Goal: Task Accomplishment & Management: Manage account settings

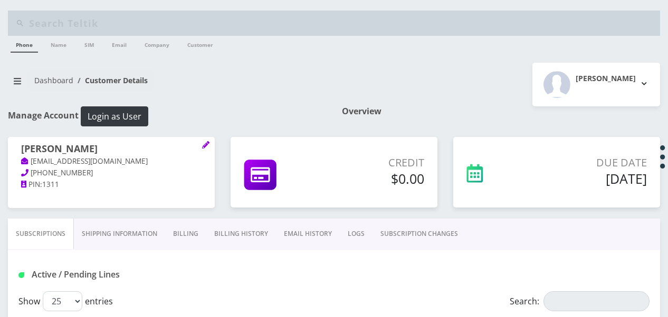
select select "468"
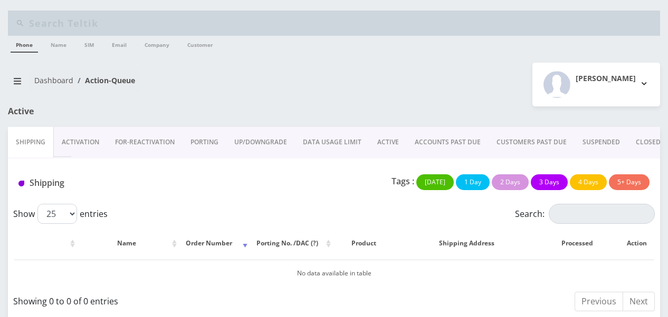
click at [380, 138] on link "ACTIVE" at bounding box center [387, 142] width 37 height 31
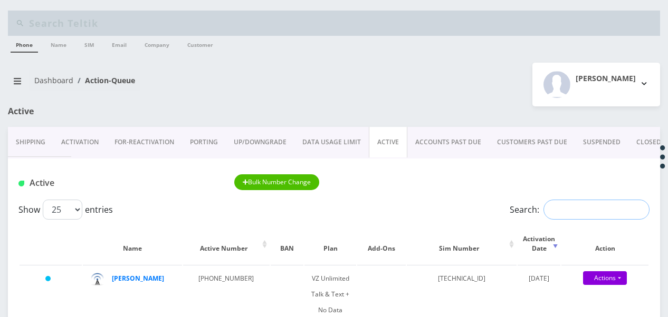
click at [577, 207] on input "Search:" at bounding box center [596, 210] width 106 height 20
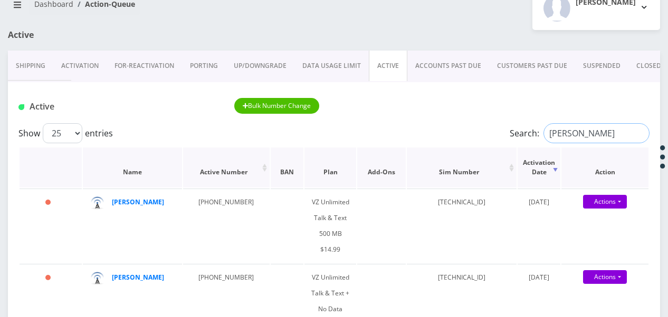
scroll to position [105, 0]
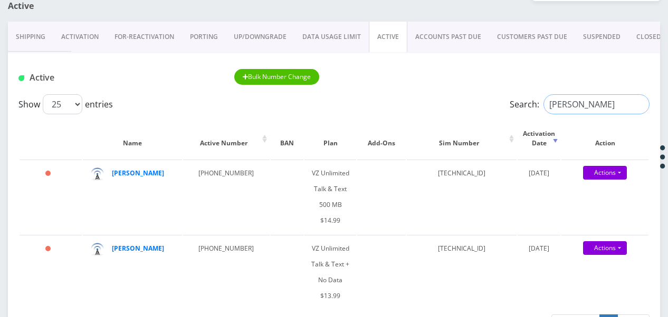
drag, startPoint x: 571, startPoint y: 104, endPoint x: 416, endPoint y: 92, distance: 156.1
click at [418, 95] on div "Show 25 50 100 250 500 1000 entries Search: feucht" at bounding box center [333, 104] width 631 height 20
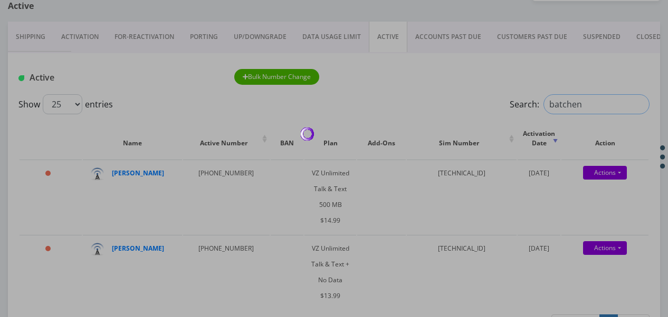
type input "batchen"
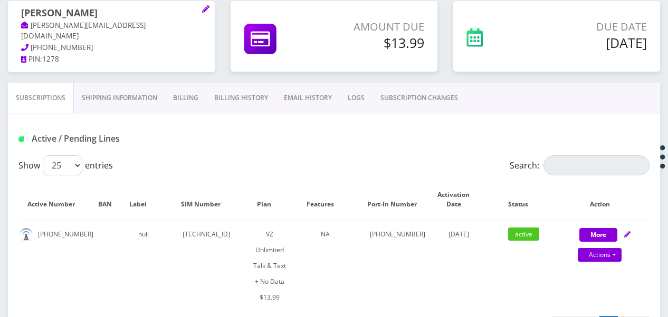
scroll to position [138, 0]
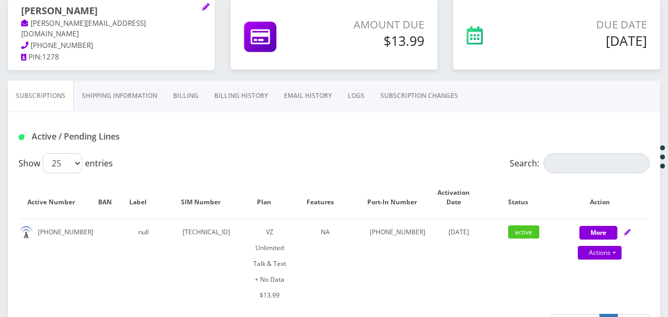
click at [430, 103] on link "SUBSCRIPTION CHANGES" at bounding box center [418, 96] width 93 height 31
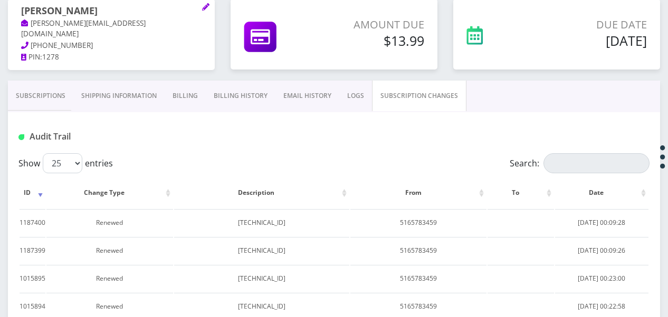
click at [45, 93] on link "Subscriptions" at bounding box center [40, 96] width 65 height 31
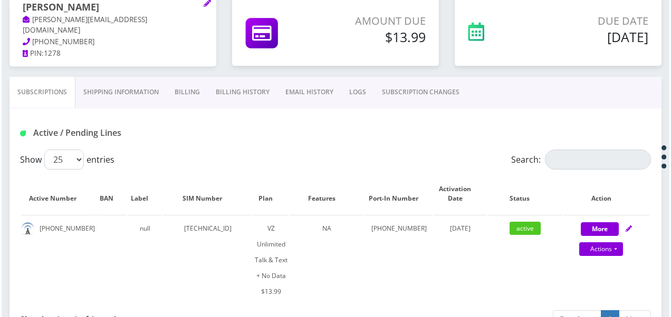
scroll to position [158, 0]
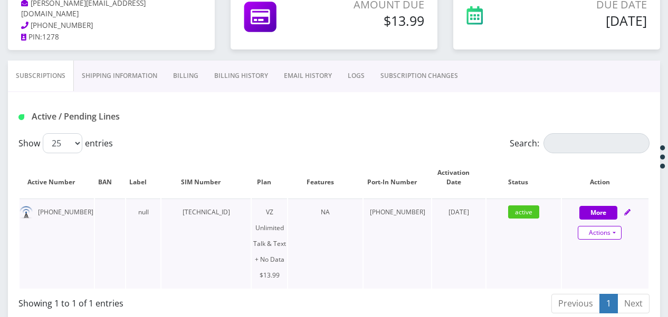
click at [614, 230] on link "Actions" at bounding box center [599, 233] width 44 height 14
select select "365"
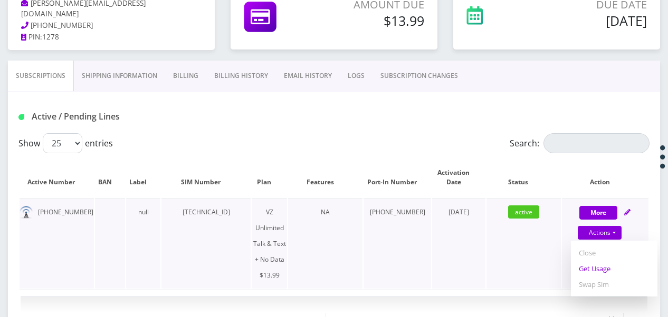
click at [599, 269] on link "Get Usage" at bounding box center [614, 269] width 86 height 16
select select "365"
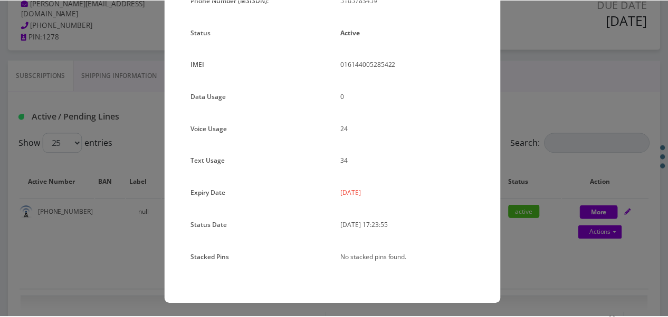
scroll to position [129, 0]
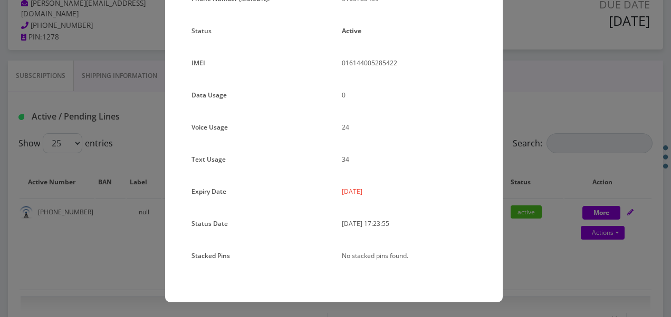
click at [580, 215] on div "× Subscription Info Plan Name TT 4G Monthly Unlimited Voice & Text Plan Phone N…" at bounding box center [335, 158] width 671 height 317
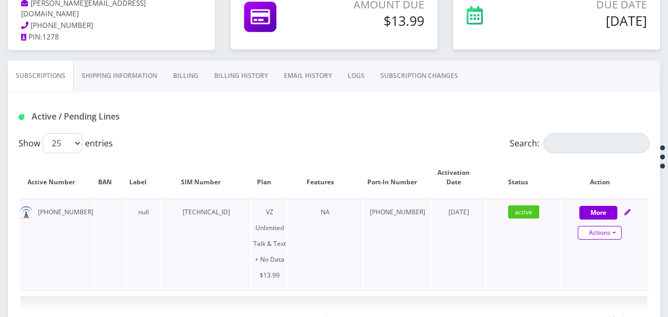
click at [617, 231] on link "Actions" at bounding box center [599, 233] width 44 height 14
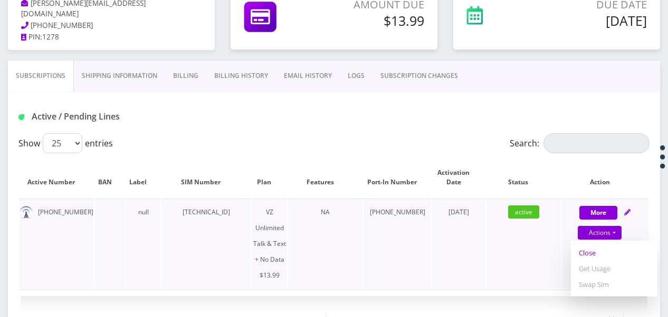
click at [599, 252] on link "Close" at bounding box center [614, 253] width 86 height 16
type input "08/27/2025"
select select "365"
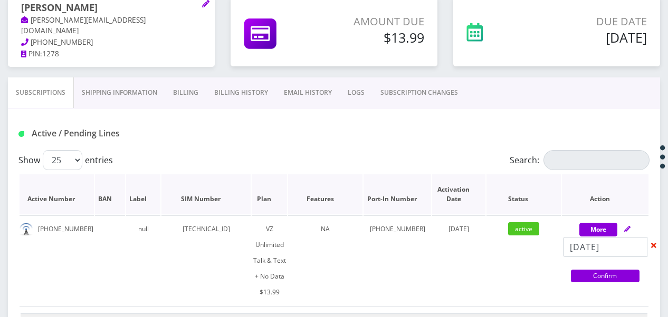
scroll to position [158, 0]
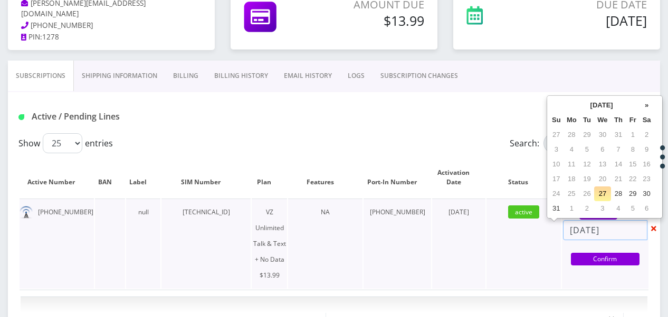
drag, startPoint x: 631, startPoint y: 228, endPoint x: 550, endPoint y: 223, distance: 80.9
click at [550, 223] on tr "516-578-3459 null 89148000008465832453 VZ Unlimited Talk & Text + No Data $13.9…" at bounding box center [334, 244] width 629 height 90
drag, startPoint x: 550, startPoint y: 223, endPoint x: 594, endPoint y: 233, distance: 45.4
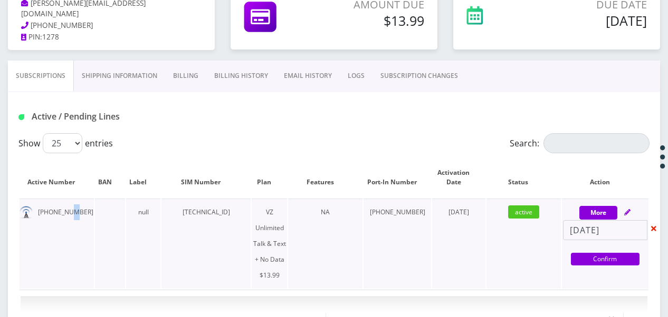
click at [69, 206] on td "516-578-3459" at bounding box center [57, 244] width 74 height 90
drag, startPoint x: 69, startPoint y: 206, endPoint x: 86, endPoint y: 212, distance: 18.8
click at [86, 212] on td "516-578-3459" at bounding box center [57, 244] width 74 height 90
drag, startPoint x: 86, startPoint y: 212, endPoint x: 70, endPoint y: 211, distance: 16.9
copy td "516-578-3459"
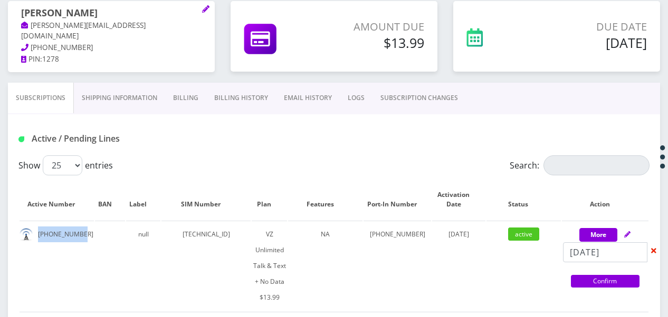
scroll to position [105, 0]
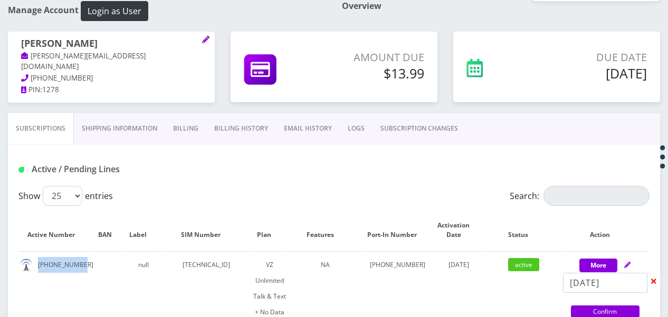
drag, startPoint x: 20, startPoint y: 41, endPoint x: 111, endPoint y: 46, distance: 91.4
click at [111, 46] on div "Ben Feuchtwanger benfeuchtwanger@yahoo.com 718-687-7449 PIN: 1278" at bounding box center [111, 67] width 207 height 71
drag, startPoint x: 111, startPoint y: 46, endPoint x: 91, endPoint y: 42, distance: 20.0
copy h1 "[PERSON_NAME]"
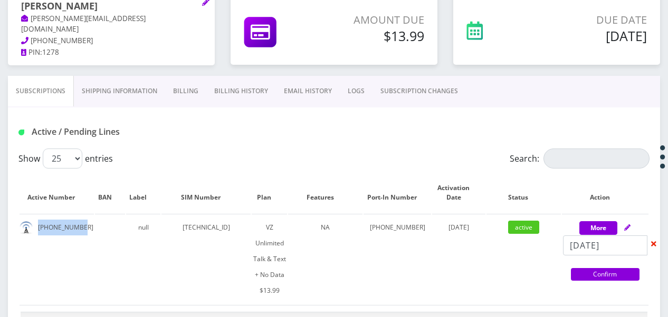
scroll to position [158, 0]
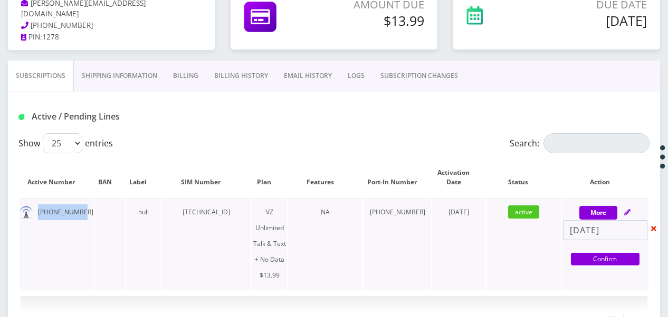
drag, startPoint x: 178, startPoint y: 210, endPoint x: 253, endPoint y: 201, distance: 75.5
click at [250, 201] on td "89148000008465832453" at bounding box center [205, 244] width 89 height 90
drag, startPoint x: 253, startPoint y: 201, endPoint x: 244, endPoint y: 210, distance: 13.1
copy td "89148000008465832453"
drag, startPoint x: 609, startPoint y: 256, endPoint x: 561, endPoint y: 256, distance: 48.0
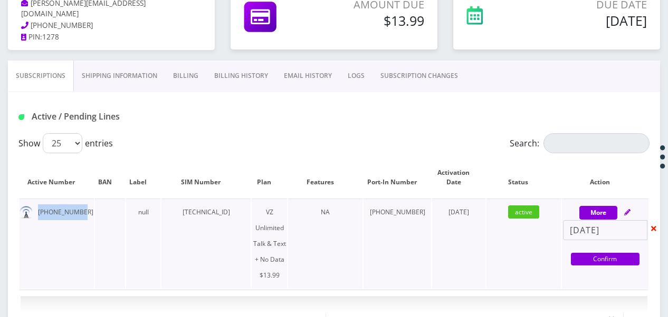
click at [562, 256] on div "08/27/2025 Confirm" at bounding box center [605, 243] width 86 height 47
select select "365"
drag, startPoint x: 592, startPoint y: 254, endPoint x: 576, endPoint y: 243, distance: 19.6
click at [592, 254] on link "Confirm" at bounding box center [605, 259] width 69 height 13
select select "365"
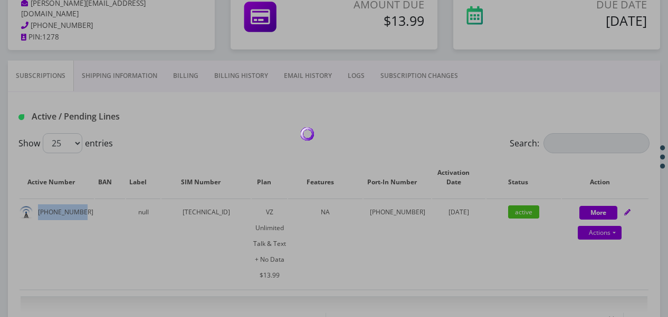
scroll to position [105, 0]
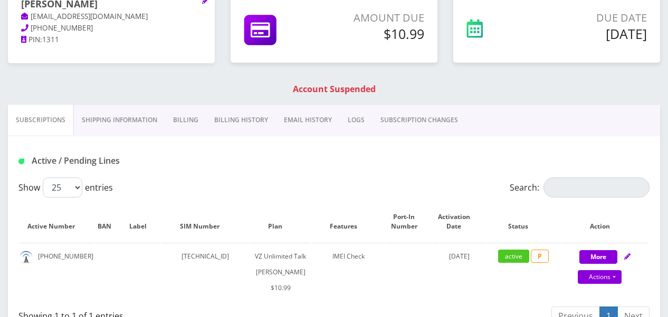
scroll to position [158, 0]
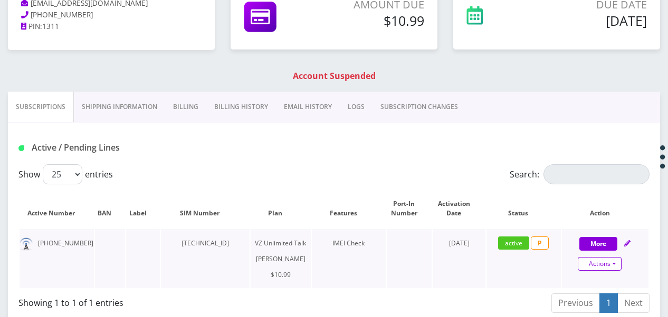
click at [610, 263] on link "Actions" at bounding box center [599, 264] width 44 height 14
select select "366"
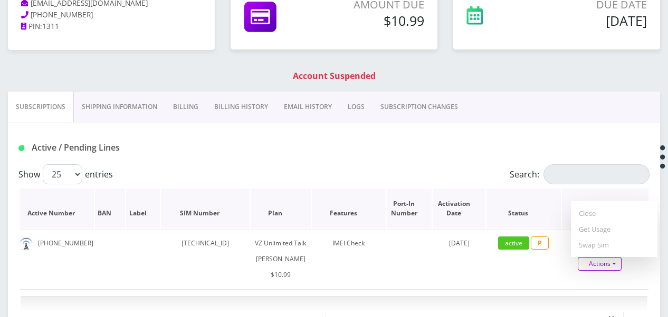
scroll to position [105, 0]
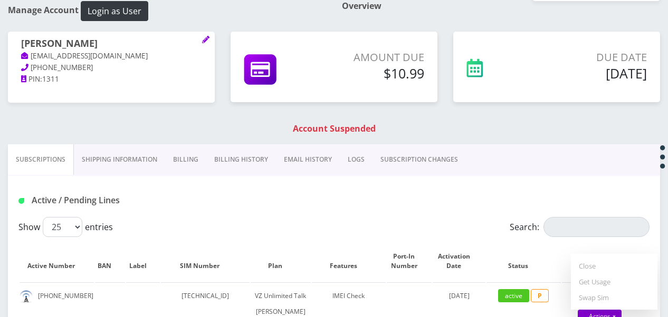
click at [386, 151] on link "SUBSCRIPTION CHANGES" at bounding box center [418, 159] width 93 height 31
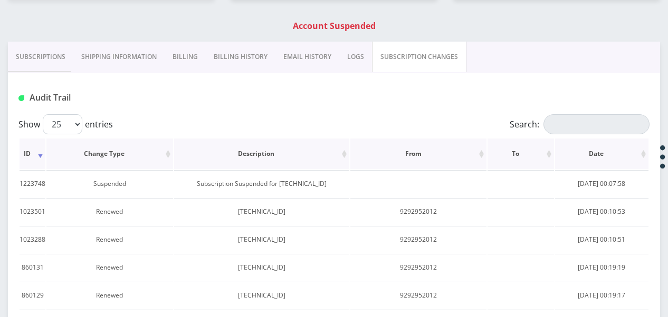
scroll to position [211, 0]
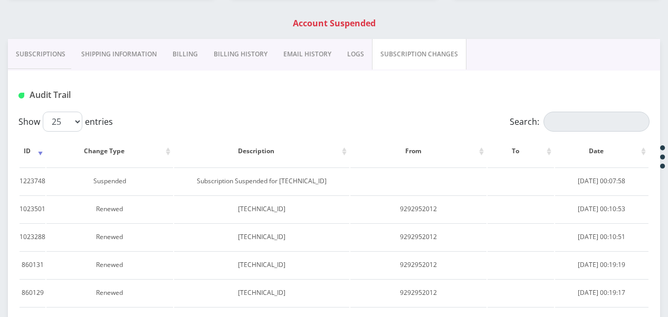
click at [363, 46] on link "LOGS" at bounding box center [355, 54] width 33 height 31
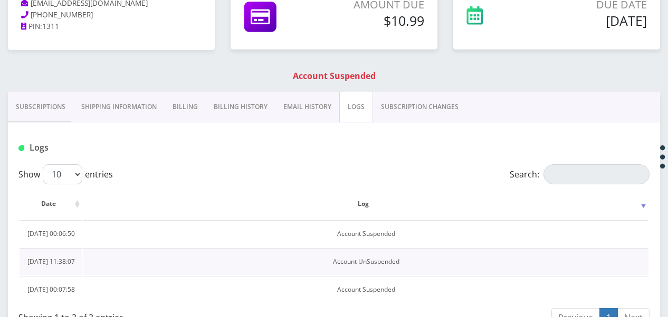
scroll to position [158, 0]
click at [44, 101] on link "Subscriptions" at bounding box center [40, 107] width 65 height 31
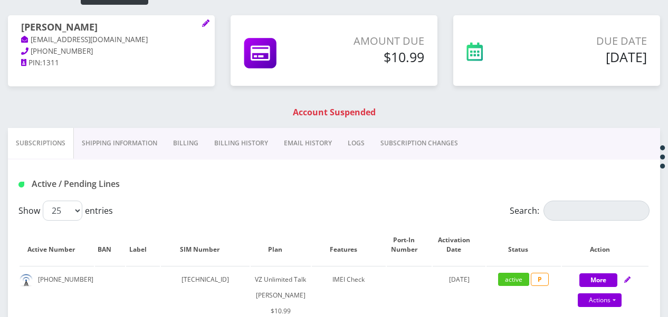
scroll to position [105, 0]
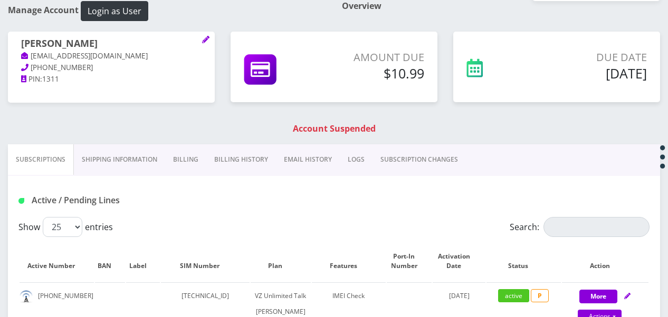
click at [450, 108] on div "Due Date Sep 02, 2025" at bounding box center [556, 73] width 223 height 82
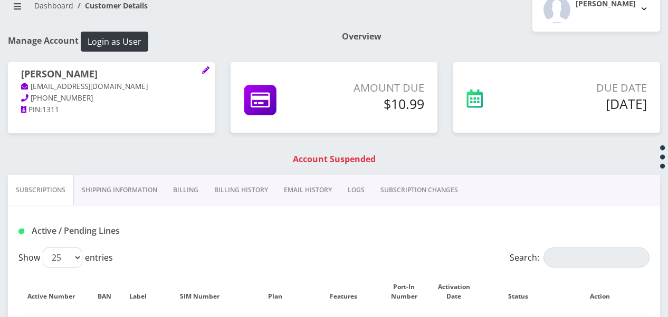
scroll to position [53, 0]
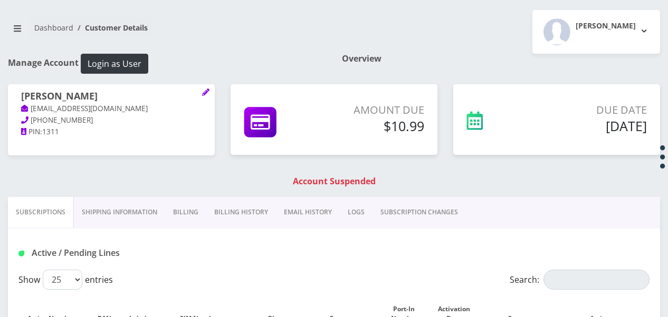
click at [484, 42] on div "Tzvi Lieberman Logout" at bounding box center [501, 32] width 334 height 44
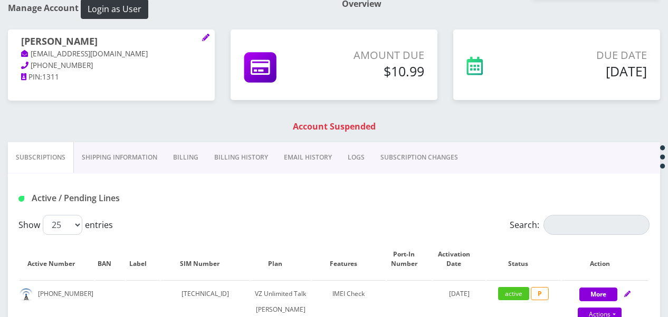
scroll to position [105, 0]
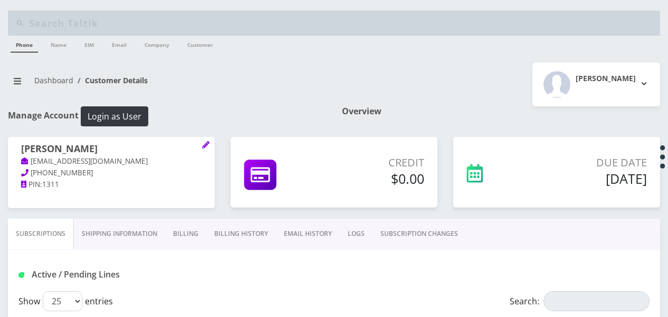
select select "468"
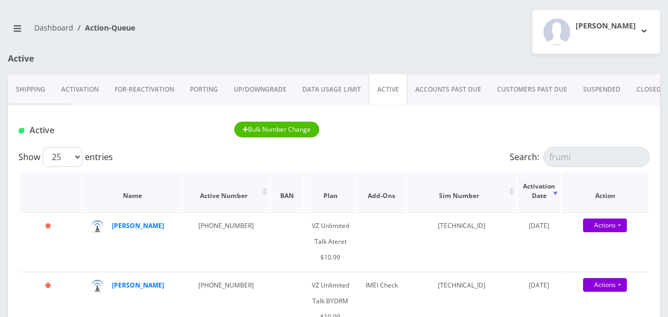
scroll to position [158, 0]
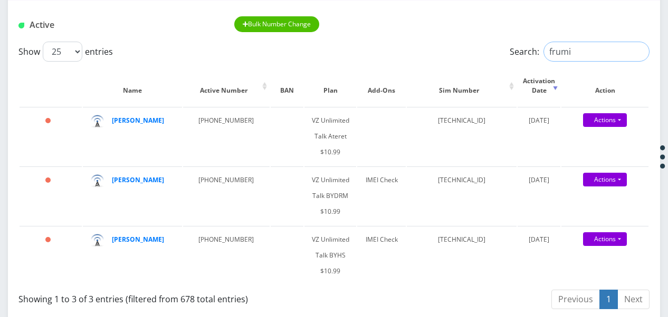
drag, startPoint x: 583, startPoint y: 52, endPoint x: 421, endPoint y: 35, distance: 162.8
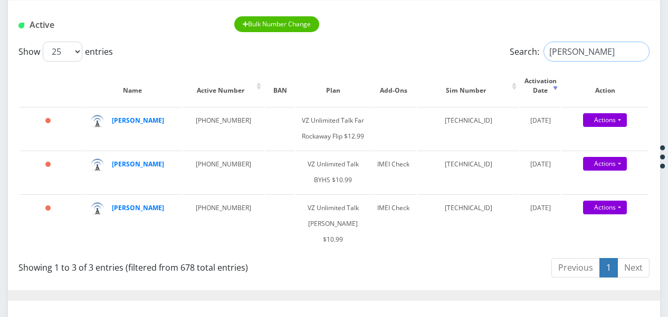
type input "marcus"
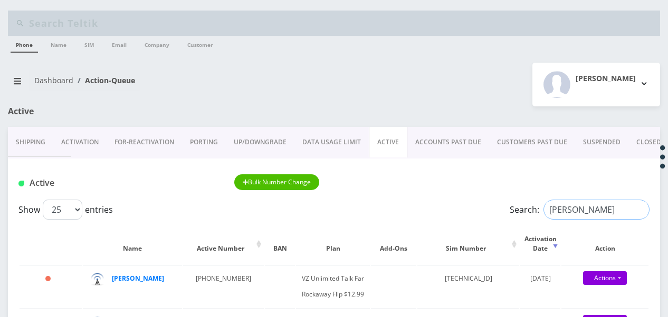
click at [641, 212] on input "marcus" at bounding box center [596, 210] width 106 height 20
click at [595, 216] on input "Search:" at bounding box center [596, 210] width 106 height 20
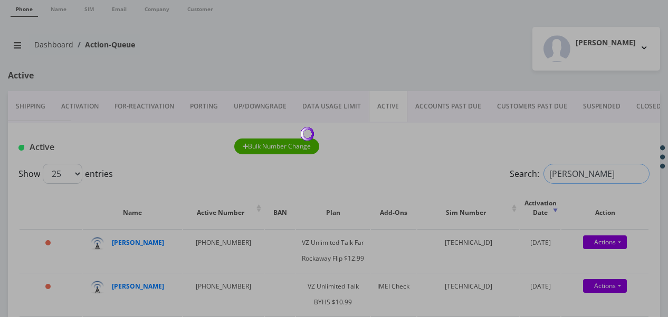
scroll to position [53, 0]
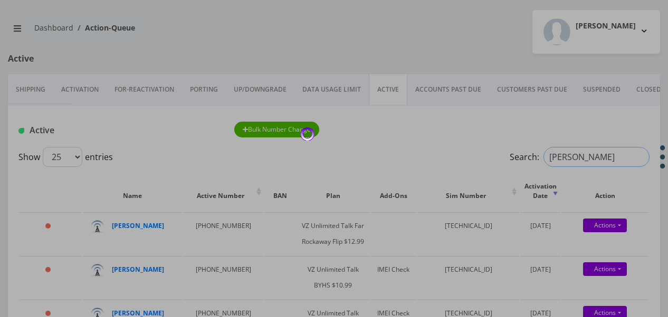
type input "simon"
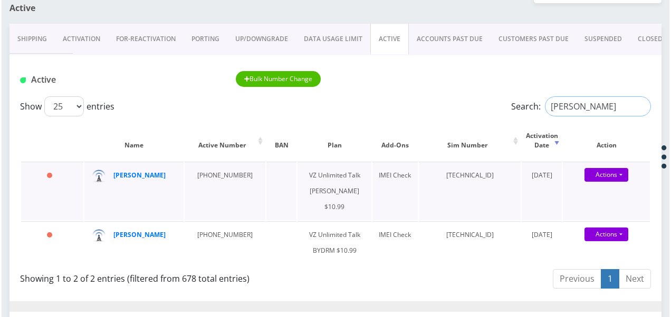
scroll to position [158, 0]
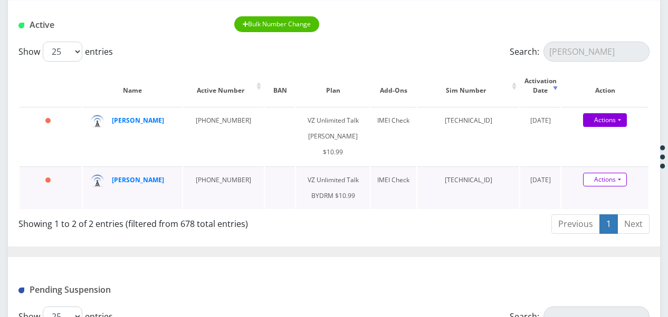
click at [623, 183] on link "Actions" at bounding box center [605, 180] width 44 height 14
click at [611, 223] on link "Get Usage" at bounding box center [613, 216] width 87 height 16
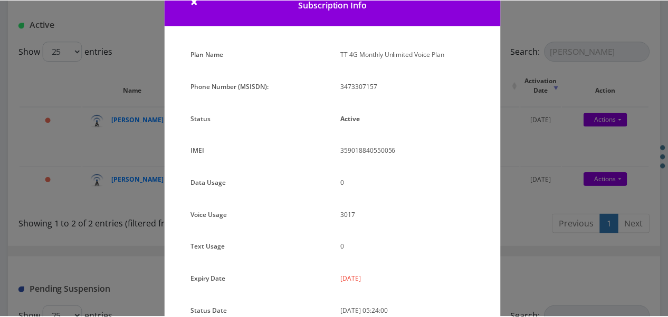
scroll to position [35, 0]
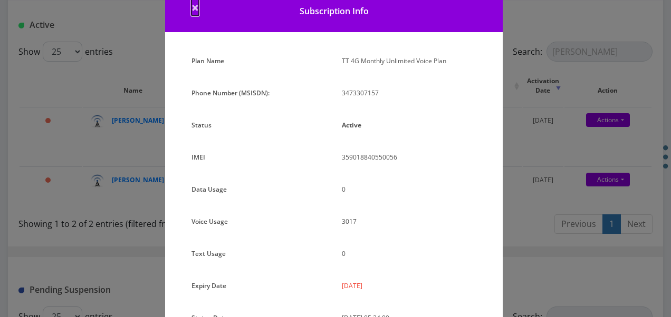
click at [193, 9] on span "×" at bounding box center [194, 6] width 7 height 17
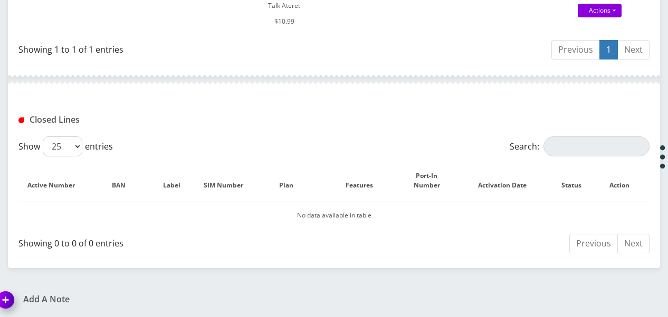
scroll to position [170, 0]
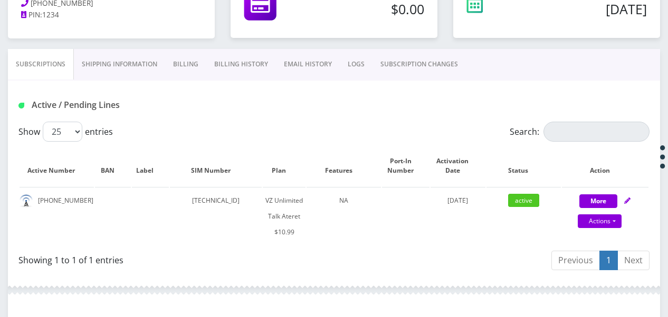
click at [113, 75] on link "Shipping Information" at bounding box center [119, 64] width 91 height 31
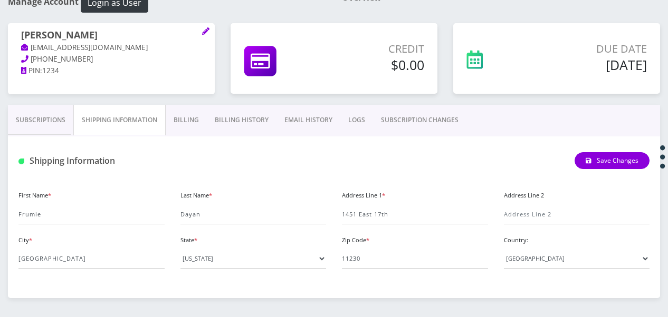
scroll to position [93, 0]
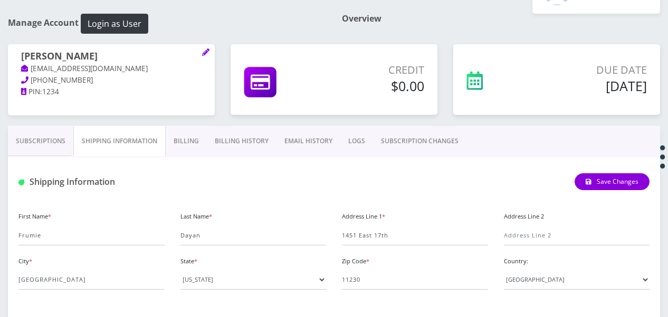
click at [46, 143] on link "Subscriptions" at bounding box center [40, 141] width 65 height 31
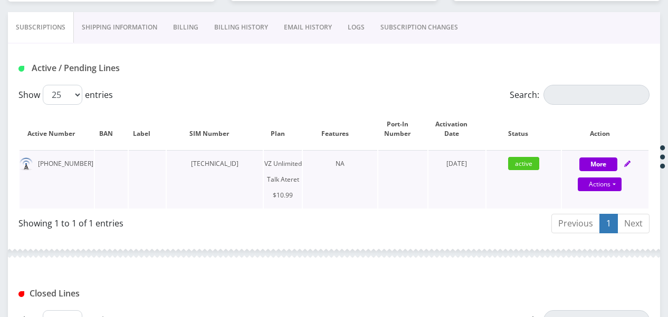
scroll to position [93, 0]
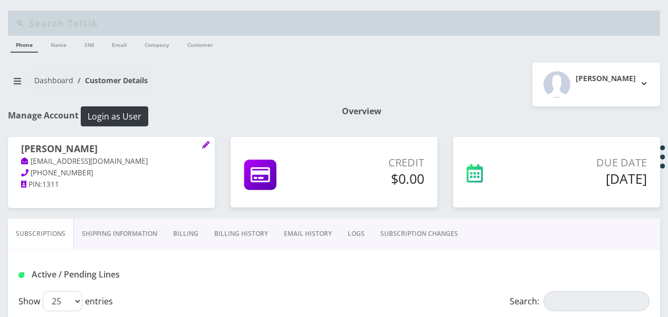
select select "468"
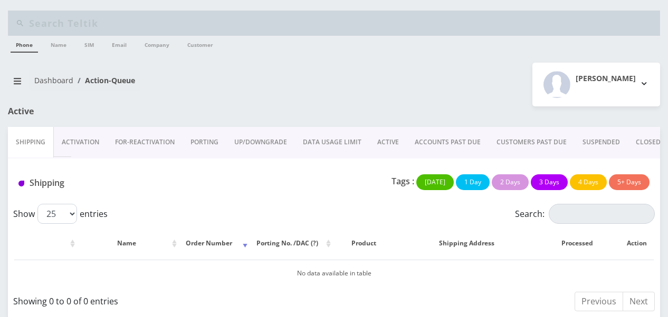
click at [387, 139] on link "ACTIVE" at bounding box center [387, 142] width 37 height 31
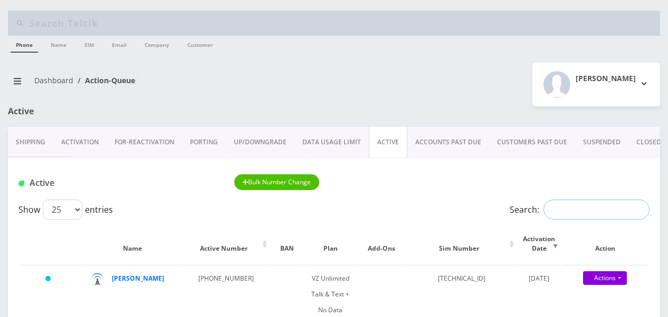
click at [566, 201] on input "Search:" at bounding box center [596, 210] width 106 height 20
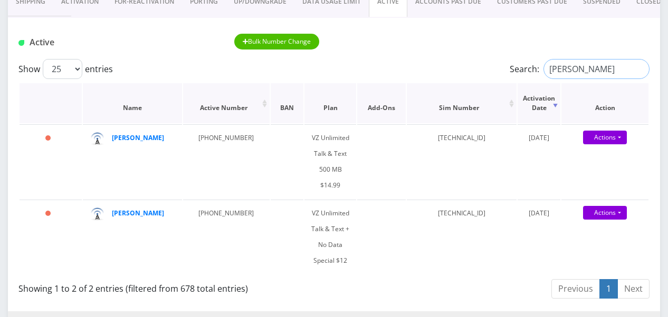
scroll to position [158, 0]
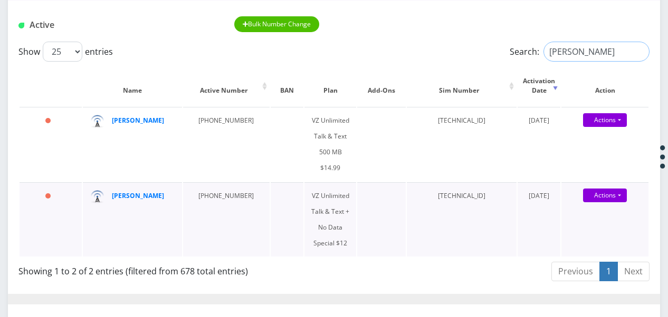
type input "[PERSON_NAME]"
drag, startPoint x: 186, startPoint y: 179, endPoint x: 235, endPoint y: 172, distance: 50.1
click at [235, 182] on td "[PHONE_NUMBER]" at bounding box center [226, 219] width 86 height 74
drag, startPoint x: 235, startPoint y: 172, endPoint x: 220, endPoint y: 177, distance: 15.7
copy td "[PHONE_NUMBER]"
